Goal: Task Accomplishment & Management: Manage account settings

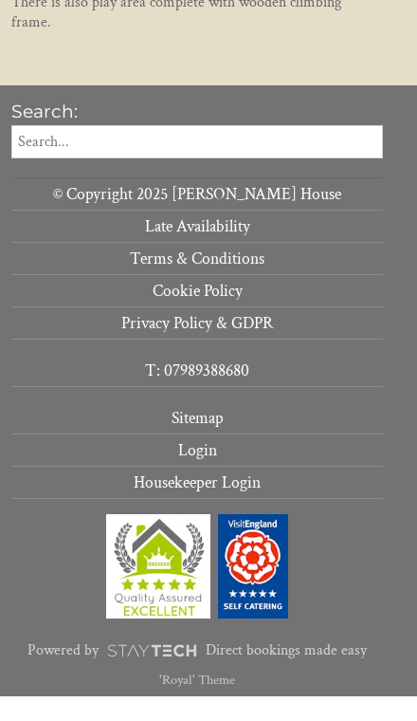
scroll to position [1885, 0]
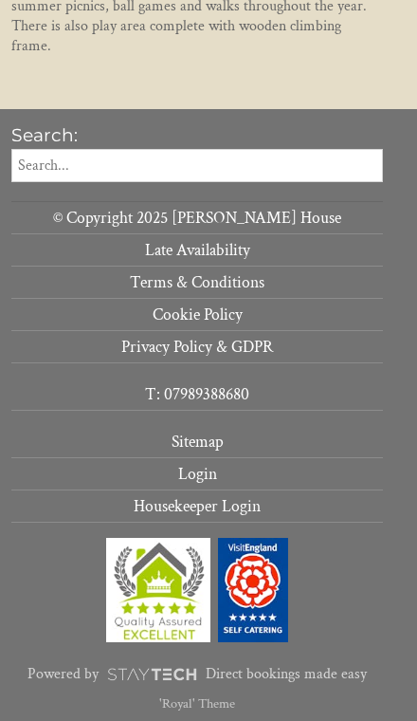
click at [199, 471] on link "Login" at bounding box center [197, 474] width 372 height 32
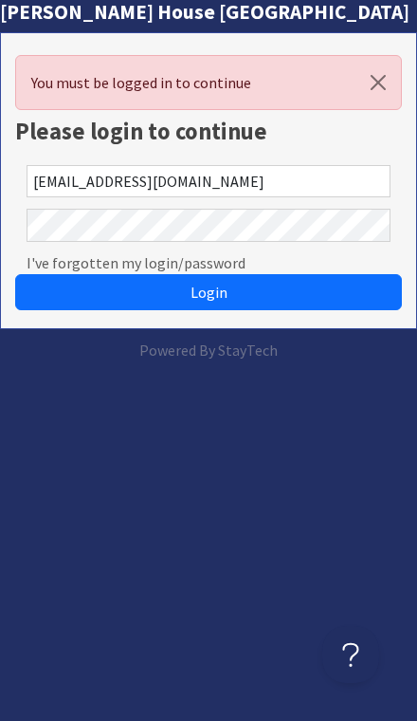
click at [209, 292] on button "Login" at bounding box center [208, 292] width 387 height 36
click at [225, 295] on span "Login" at bounding box center [209, 292] width 37 height 19
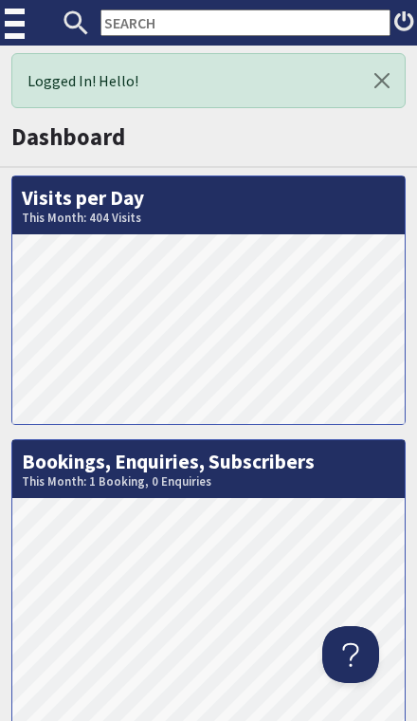
click at [12, 16] on img at bounding box center [17, 23] width 24 height 47
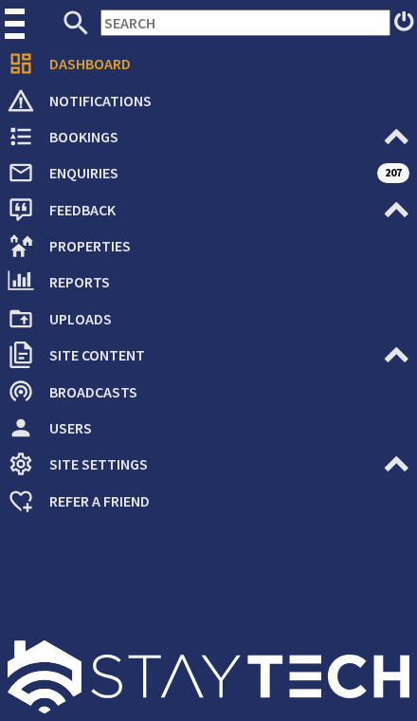
click at [92, 139] on span "Bookings" at bounding box center [208, 136] width 349 height 30
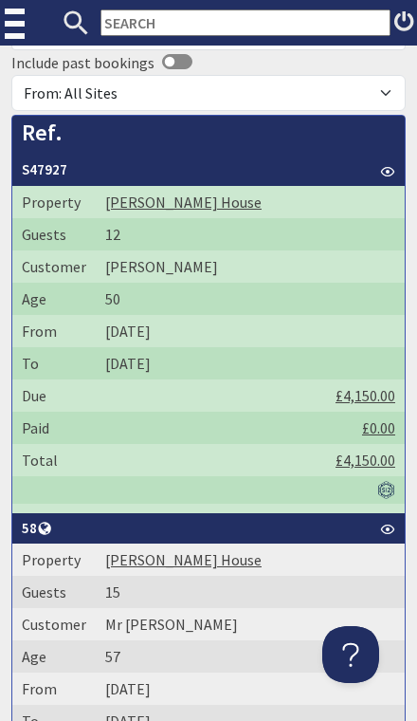
scroll to position [361, 0]
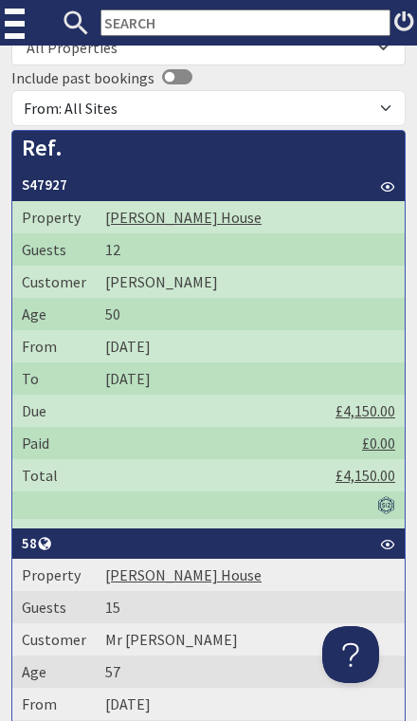
click at [56, 182] on th "S47927" at bounding box center [208, 185] width 393 height 31
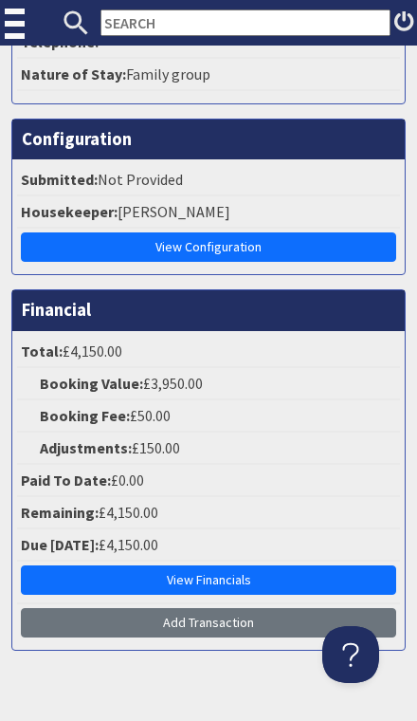
scroll to position [1991, 0]
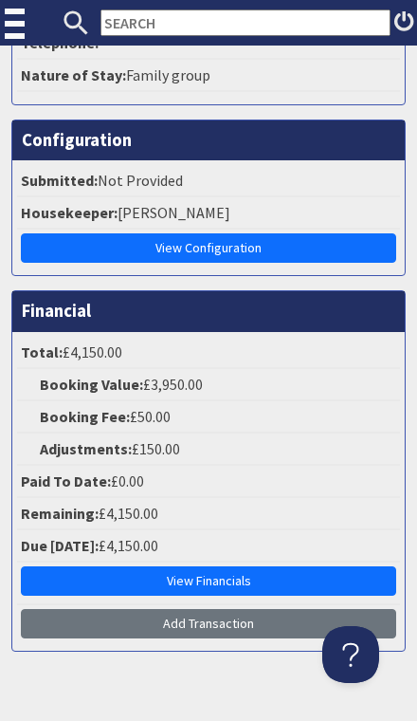
click at [206, 596] on link "View Financials" at bounding box center [209, 580] width 376 height 29
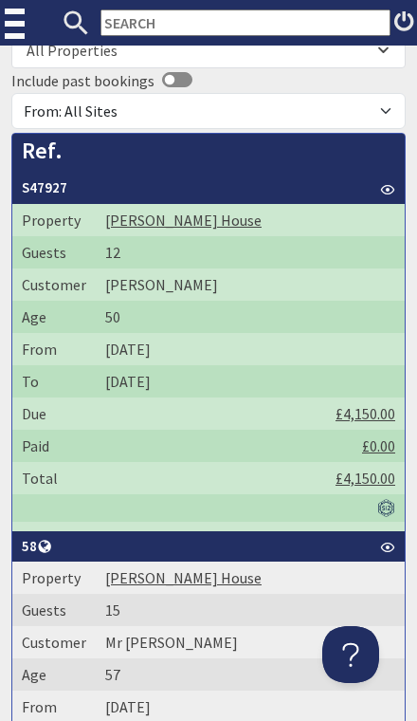
scroll to position [368, 0]
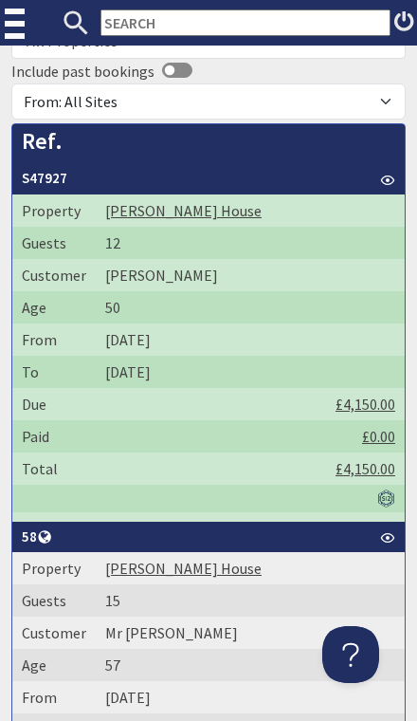
click at [50, 176] on th "S47927" at bounding box center [208, 178] width 393 height 31
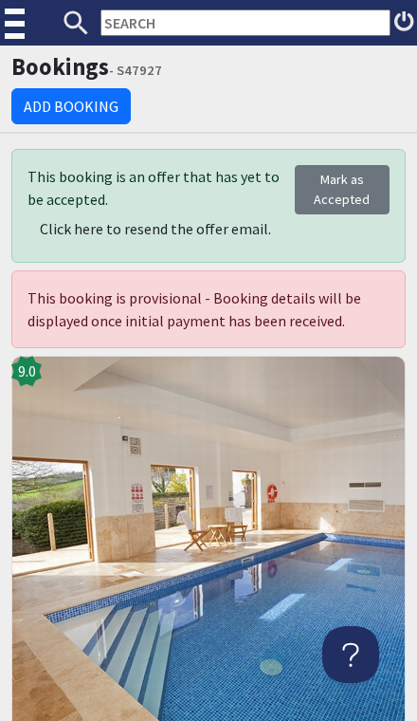
click at [16, 10] on img at bounding box center [17, 23] width 24 height 47
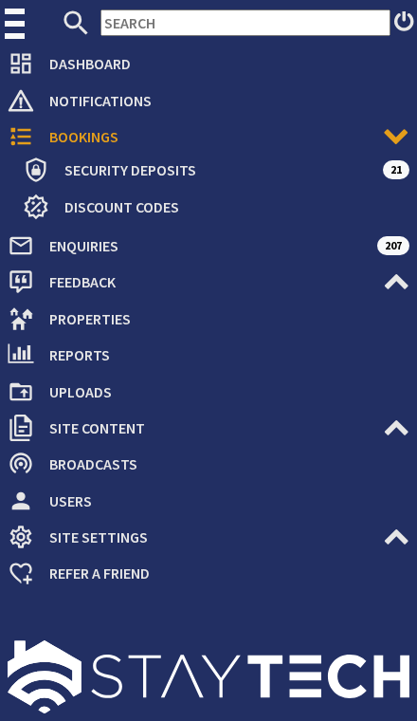
click at [97, 309] on span "Properties" at bounding box center [222, 319] width 376 height 30
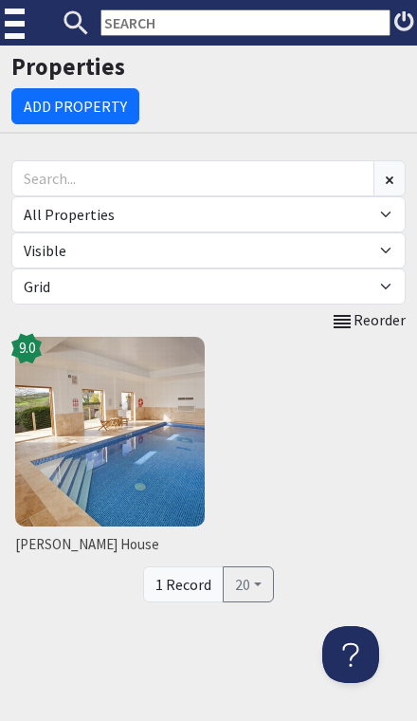
click at [56, 526] on img at bounding box center [110, 432] width 190 height 190
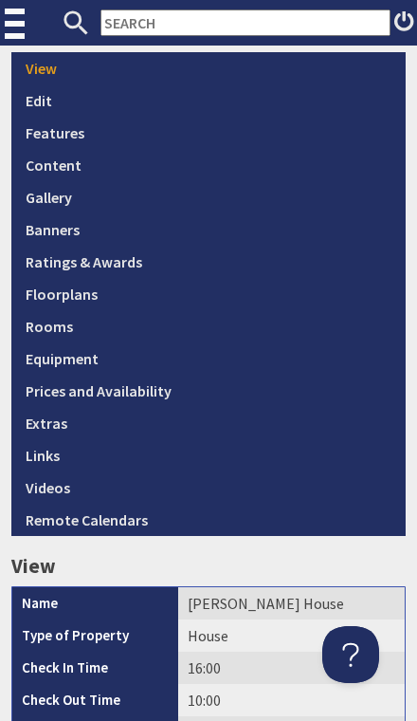
scroll to position [546, 0]
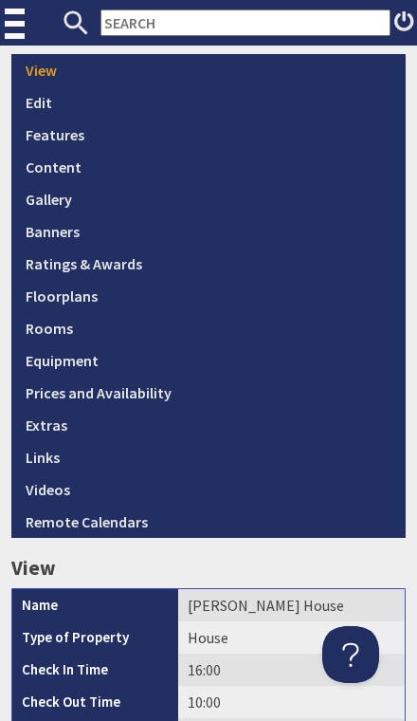
click at [114, 390] on link "Prices and Availability" at bounding box center [208, 393] width 395 height 32
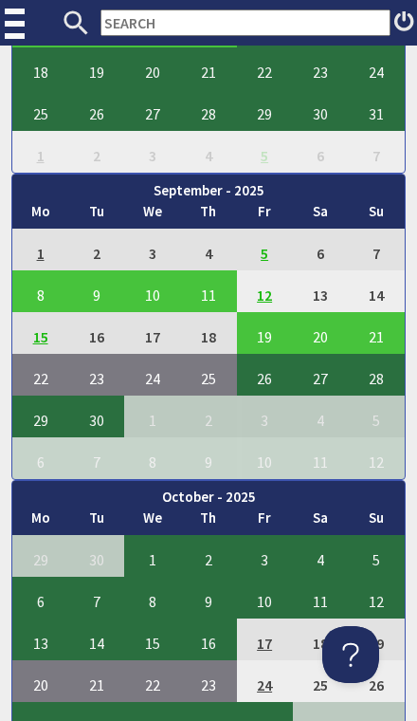
scroll to position [3556, 0]
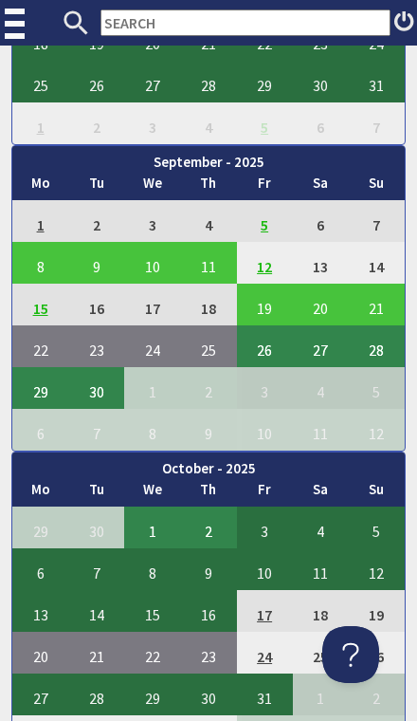
click at [263, 333] on td "26" at bounding box center [265, 346] width 56 height 42
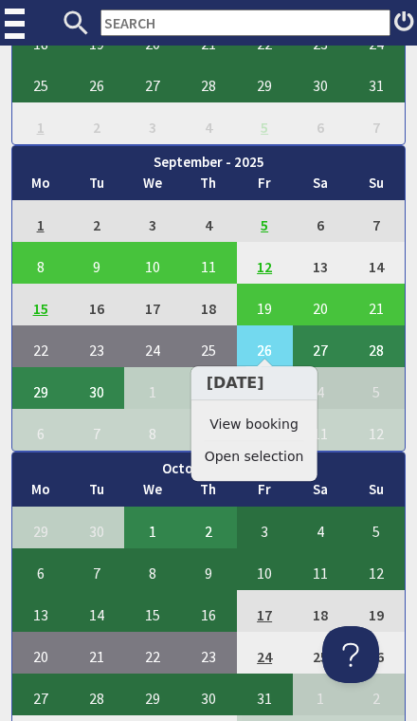
click at [277, 423] on link "View booking" at bounding box center [255, 426] width 100 height 20
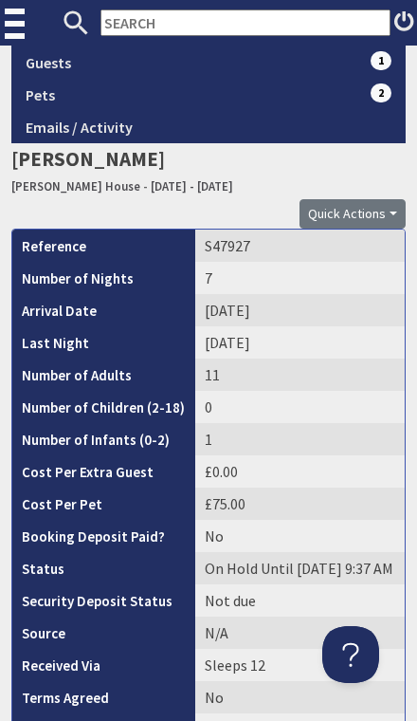
scroll to position [981, 0]
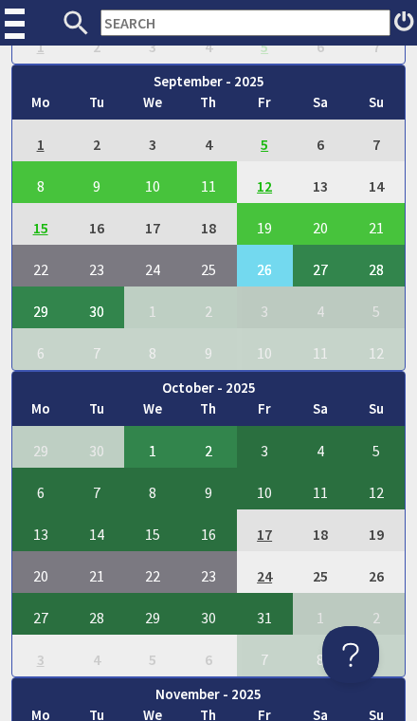
scroll to position [3639, 0]
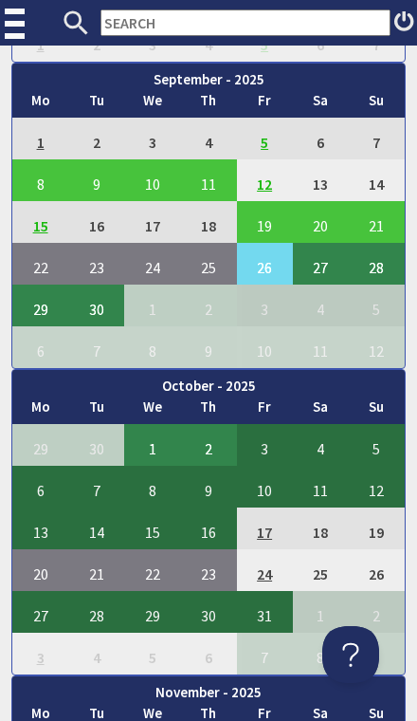
click at [260, 438] on td "3" at bounding box center [265, 445] width 56 height 42
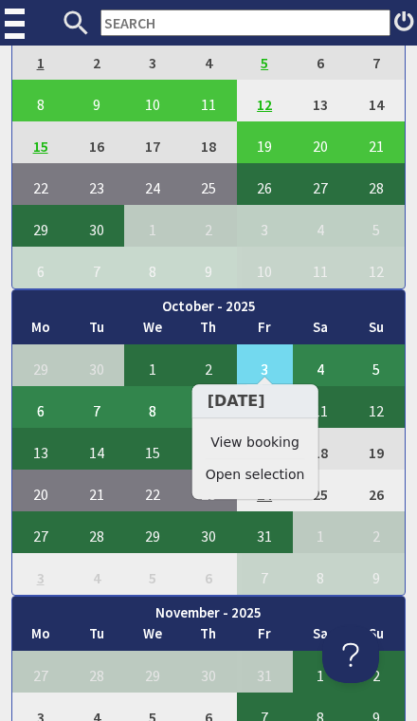
scroll to position [3720, 0]
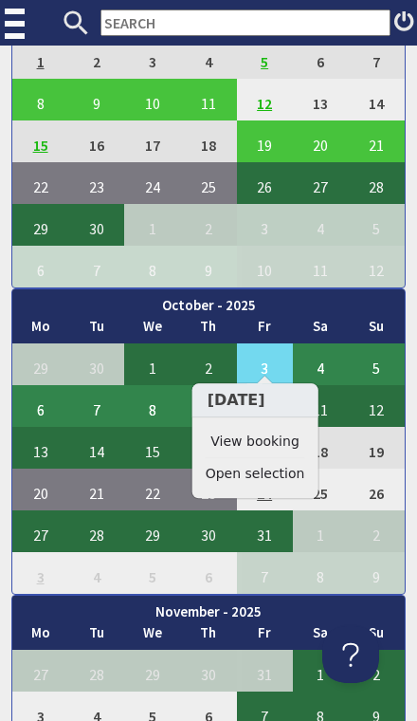
click at [268, 347] on td "3" at bounding box center [265, 364] width 56 height 42
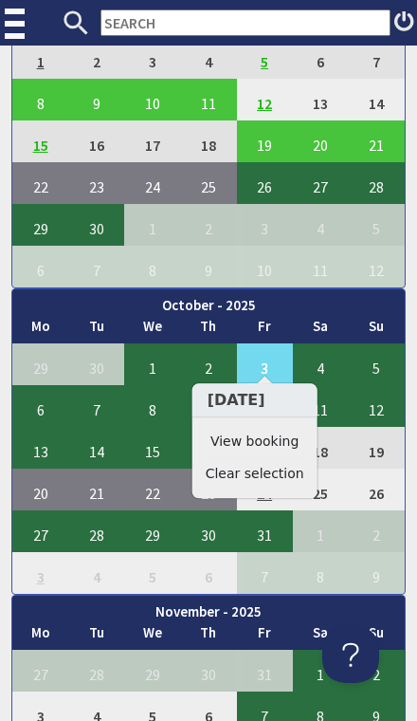
click at [231, 231] on td "2" at bounding box center [208, 225] width 56 height 42
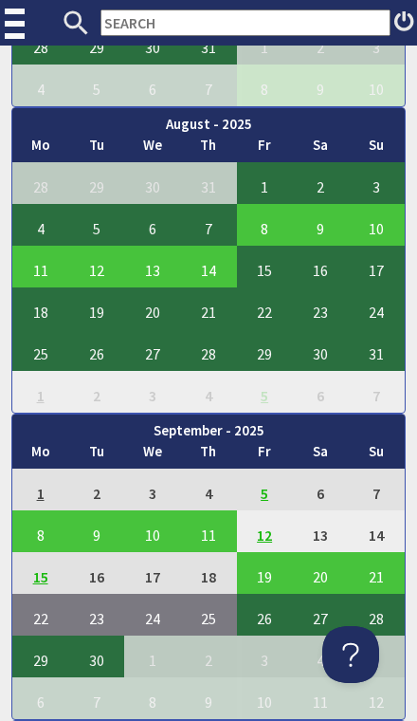
scroll to position [3287, 0]
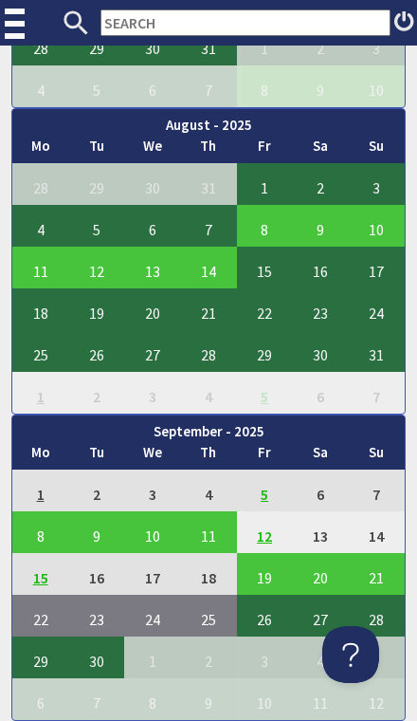
click at [155, 402] on td "3" at bounding box center [152, 393] width 56 height 42
